Goal: Navigation & Orientation: Find specific page/section

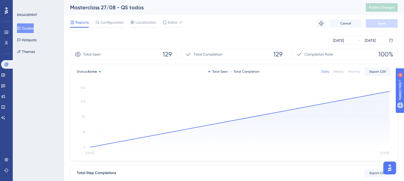
click at [83, 23] on span "Reports" at bounding box center [81, 22] width 13 height 6
click at [82, 22] on span "Reports" at bounding box center [81, 22] width 13 height 6
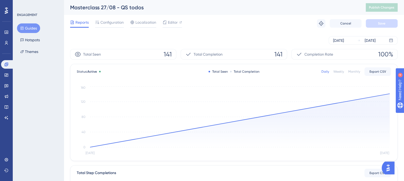
click at [29, 28] on button "Guides" at bounding box center [28, 28] width 23 height 10
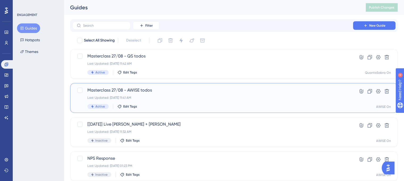
click at [155, 88] on span "Masterclass 27/08 - AWISE todos" at bounding box center [212, 90] width 250 height 6
